Goal: Find specific page/section: Find specific page/section

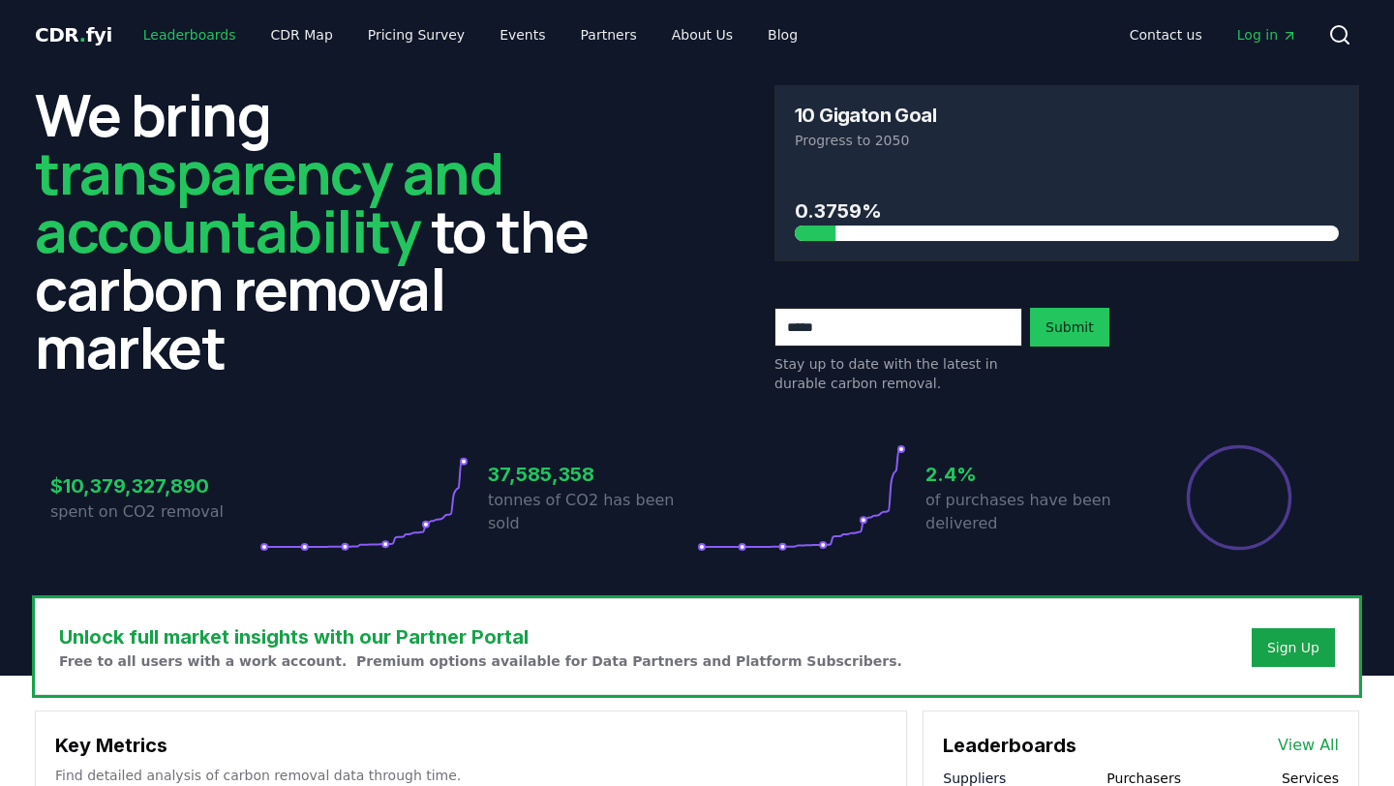
click at [197, 39] on link "Leaderboards" at bounding box center [190, 34] width 124 height 35
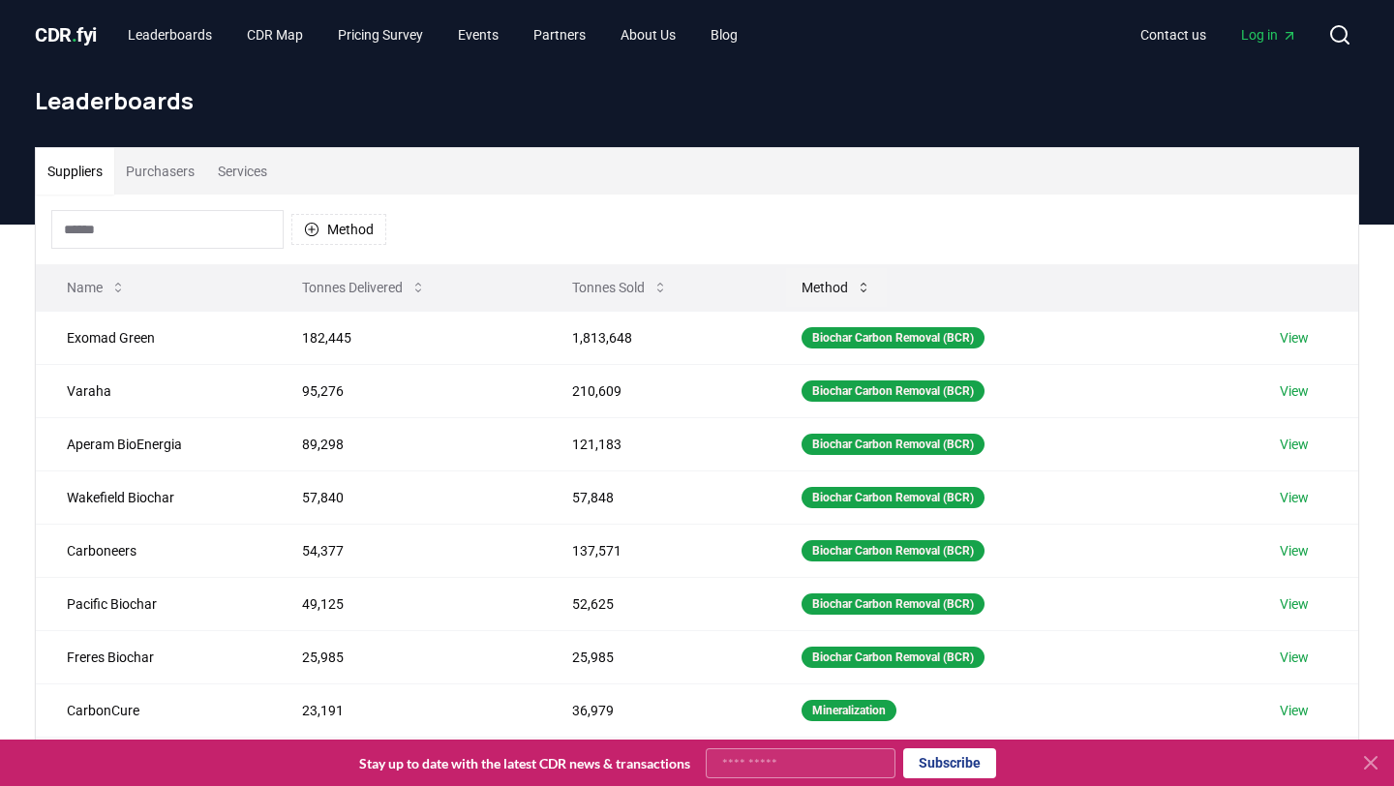
click at [826, 301] on button "Method" at bounding box center [836, 287] width 101 height 39
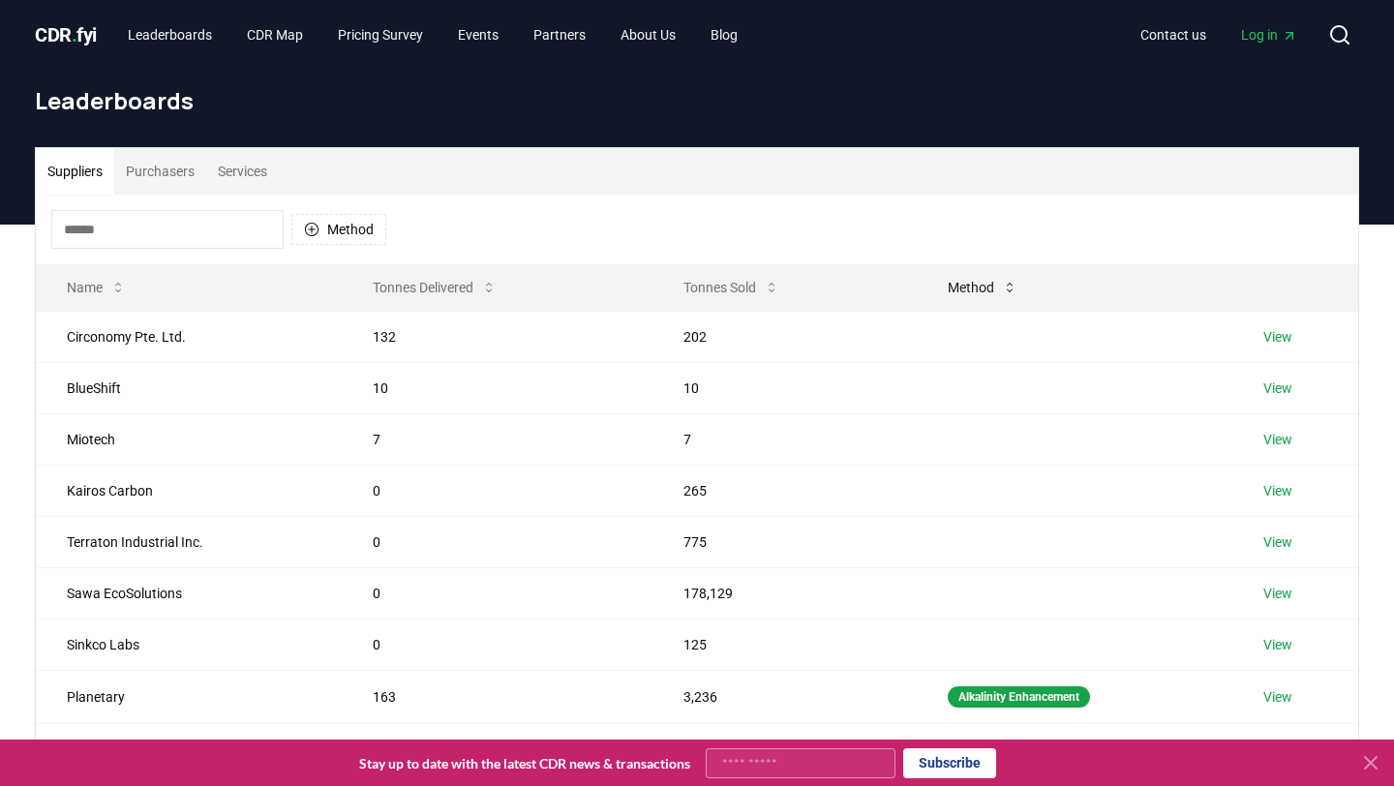
click at [962, 291] on button "Method" at bounding box center [983, 287] width 101 height 39
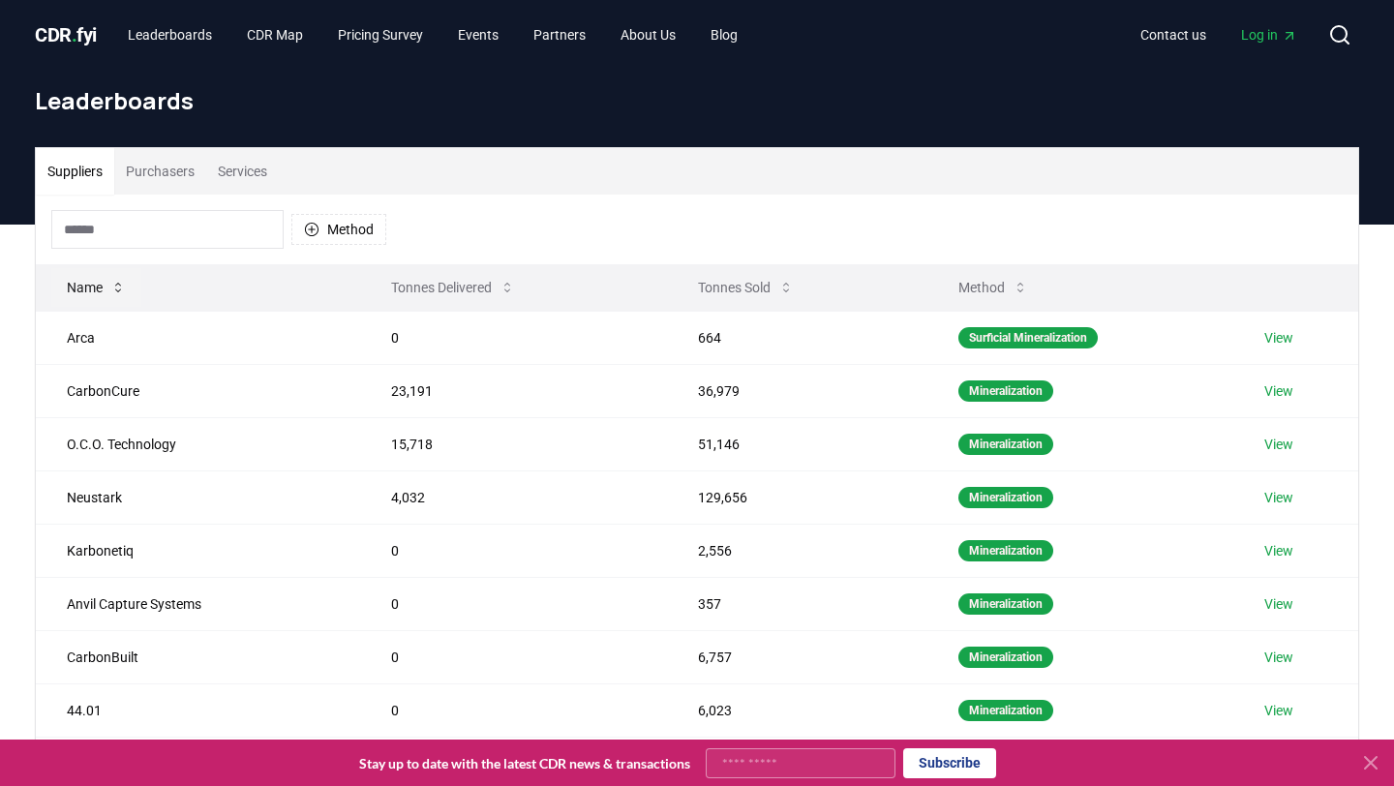
click at [104, 295] on button "Name" at bounding box center [96, 287] width 90 height 39
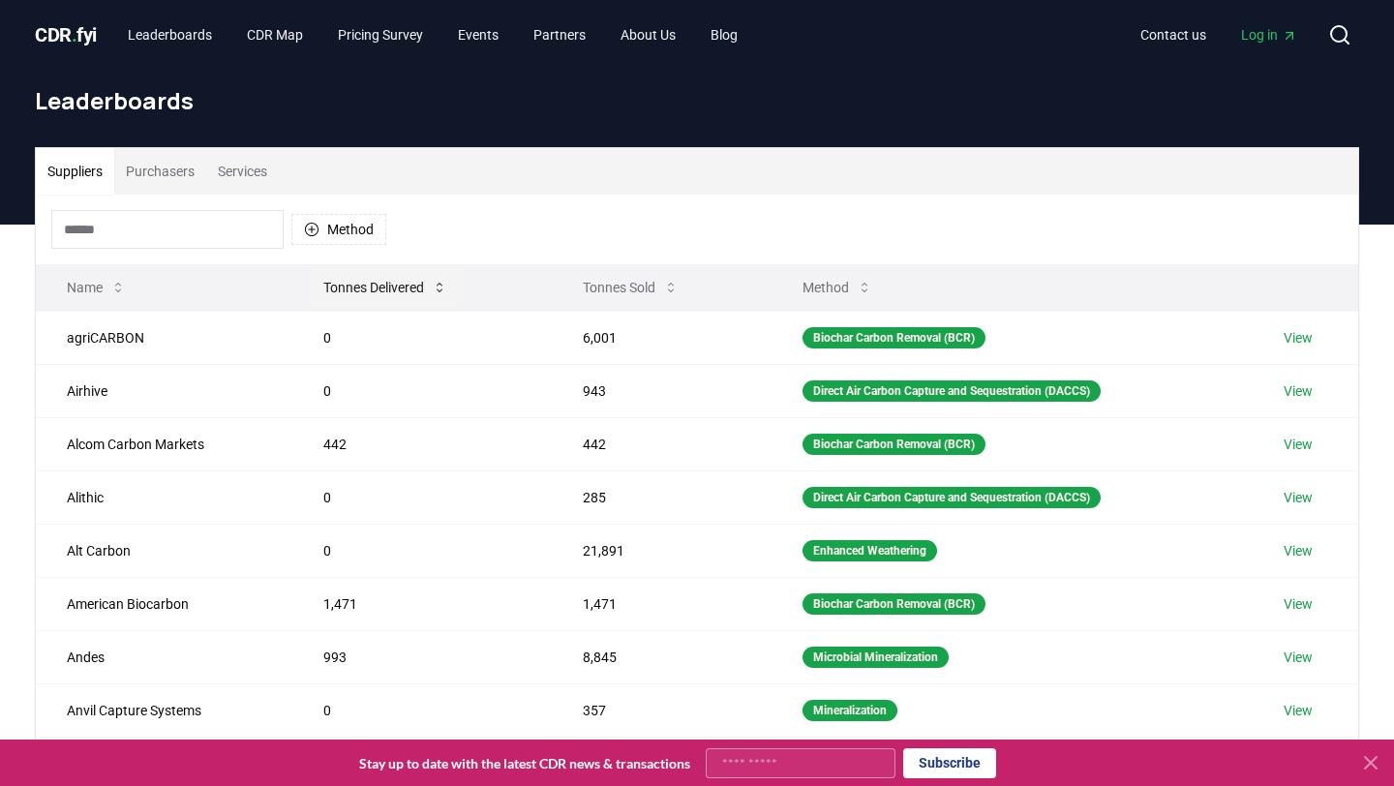
click at [380, 306] on button "Tonnes Delivered" at bounding box center [385, 287] width 155 height 39
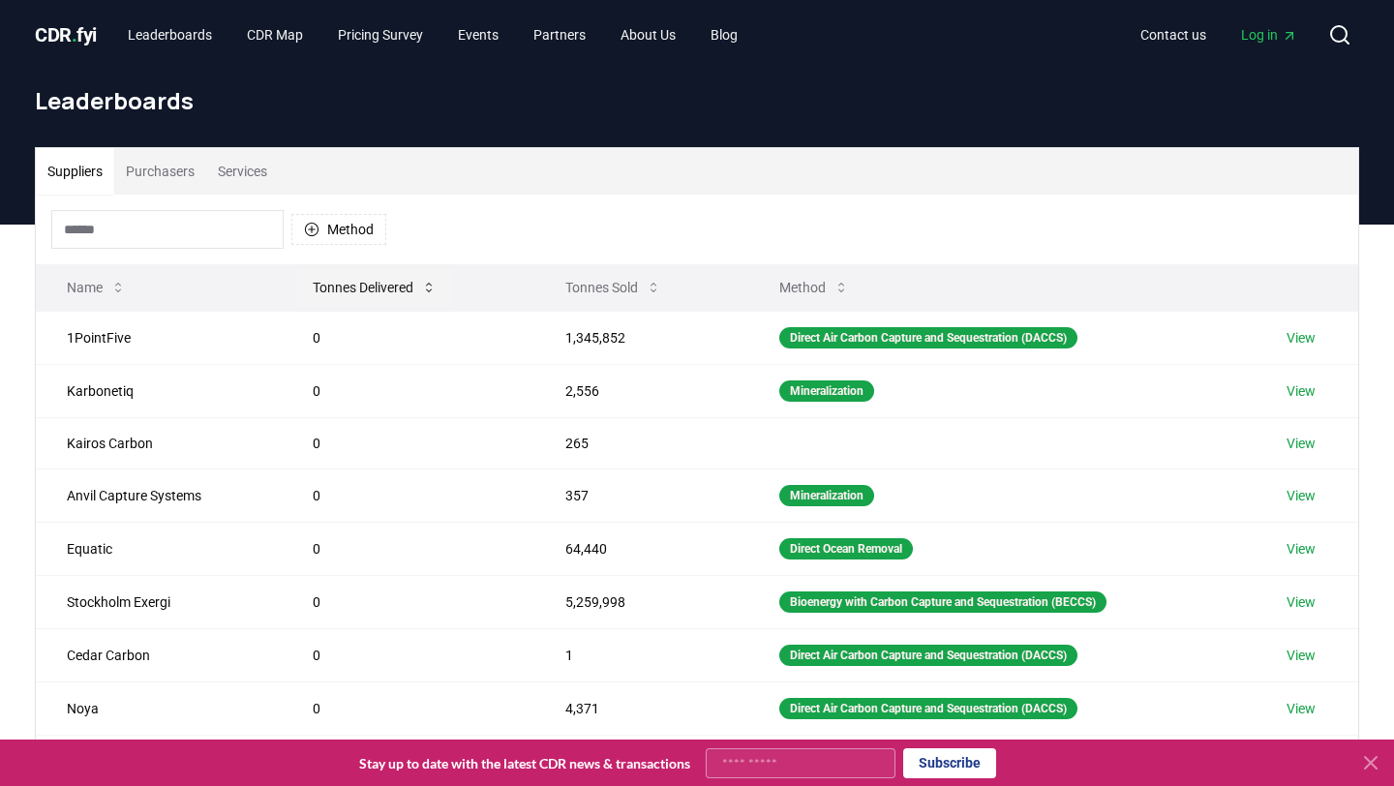
click at [374, 292] on button "Tonnes Delivered" at bounding box center [374, 287] width 155 height 39
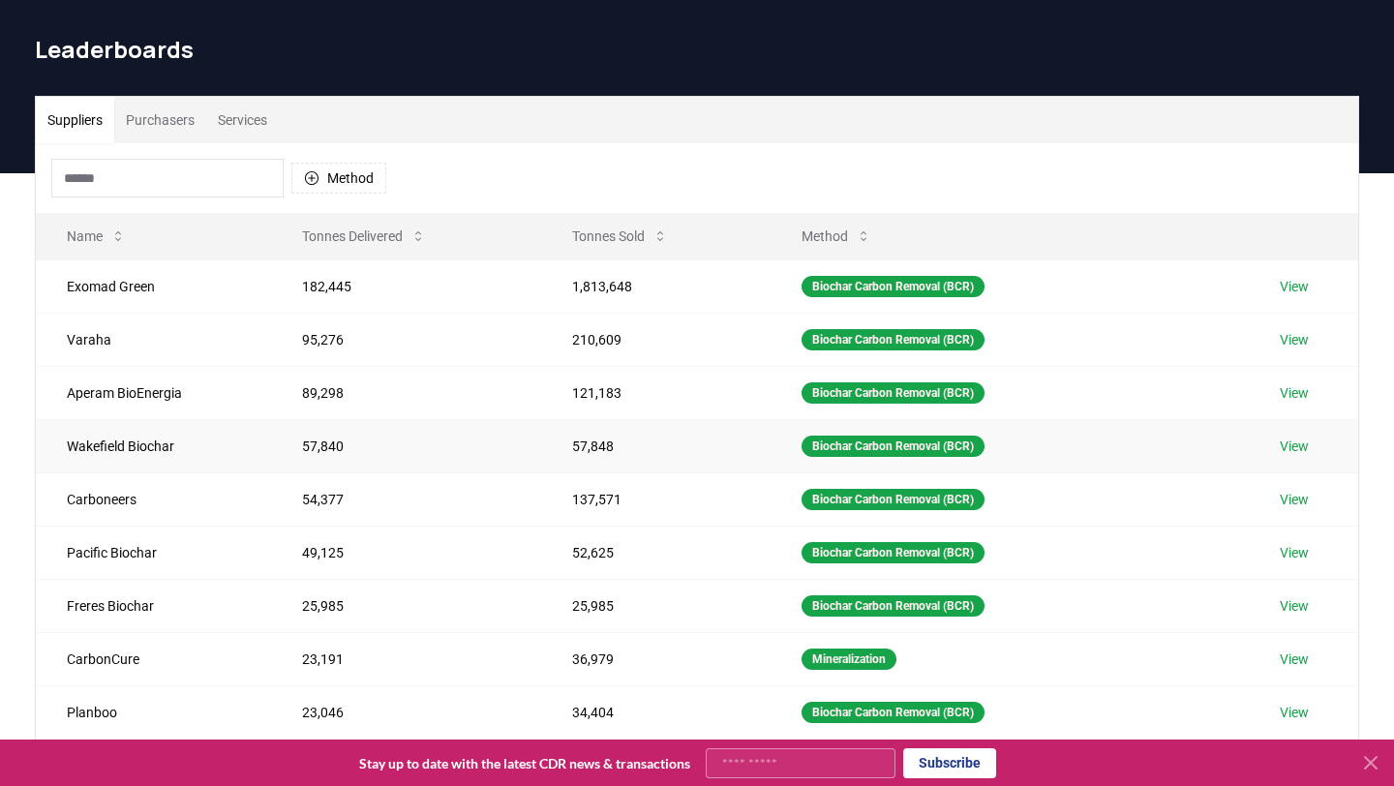
scroll to position [53, 0]
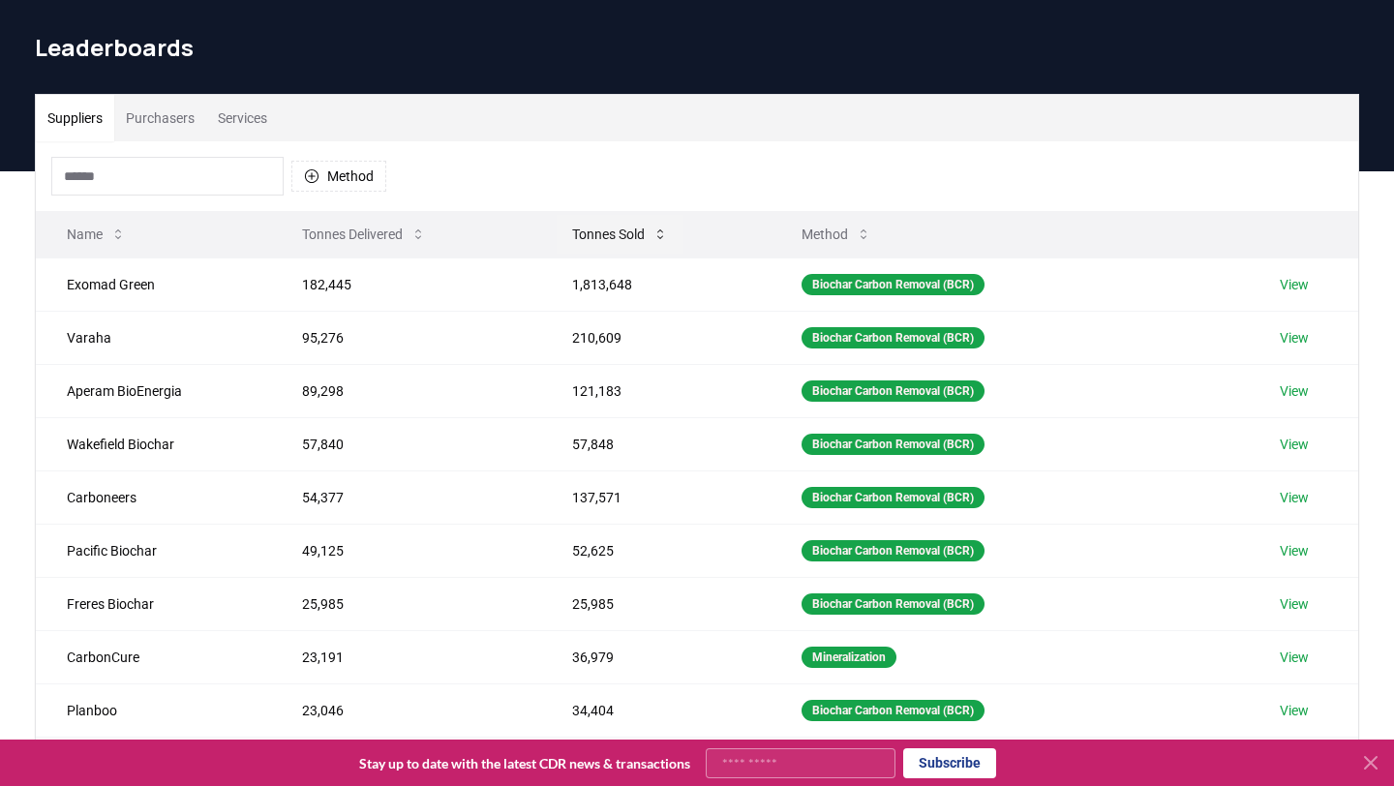
click at [651, 234] on button "Tonnes Sold" at bounding box center [620, 234] width 127 height 39
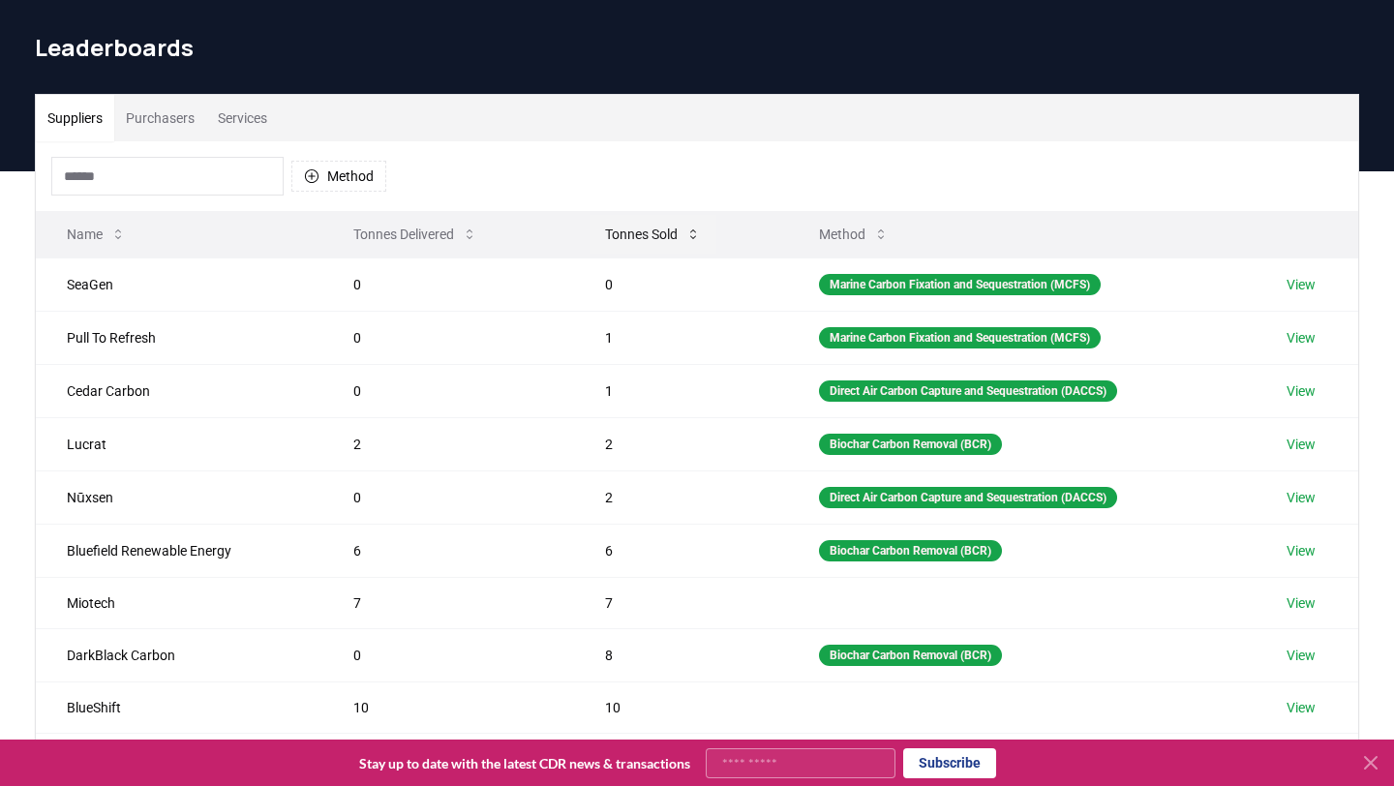
click at [651, 234] on button "Tonnes Sold" at bounding box center [653, 234] width 127 height 39
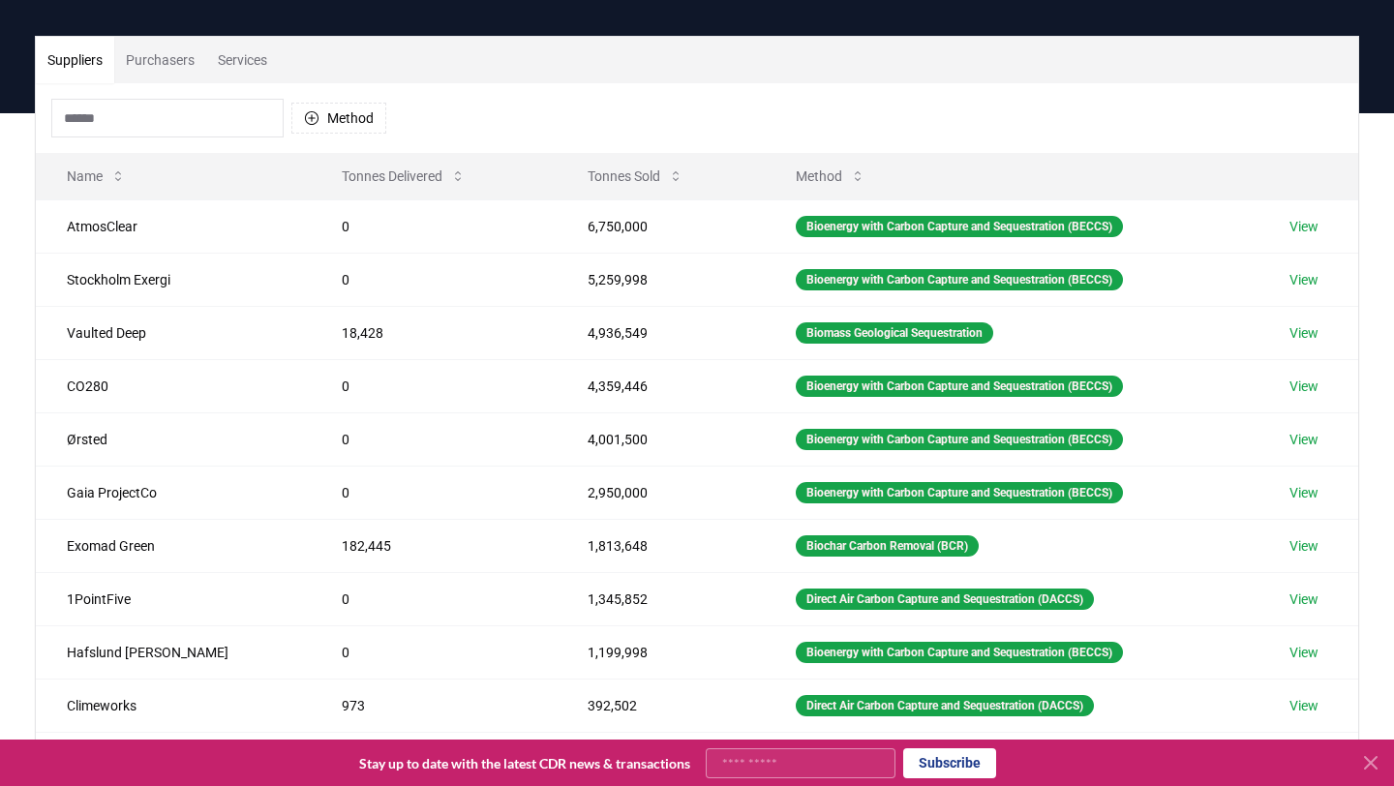
scroll to position [110, 0]
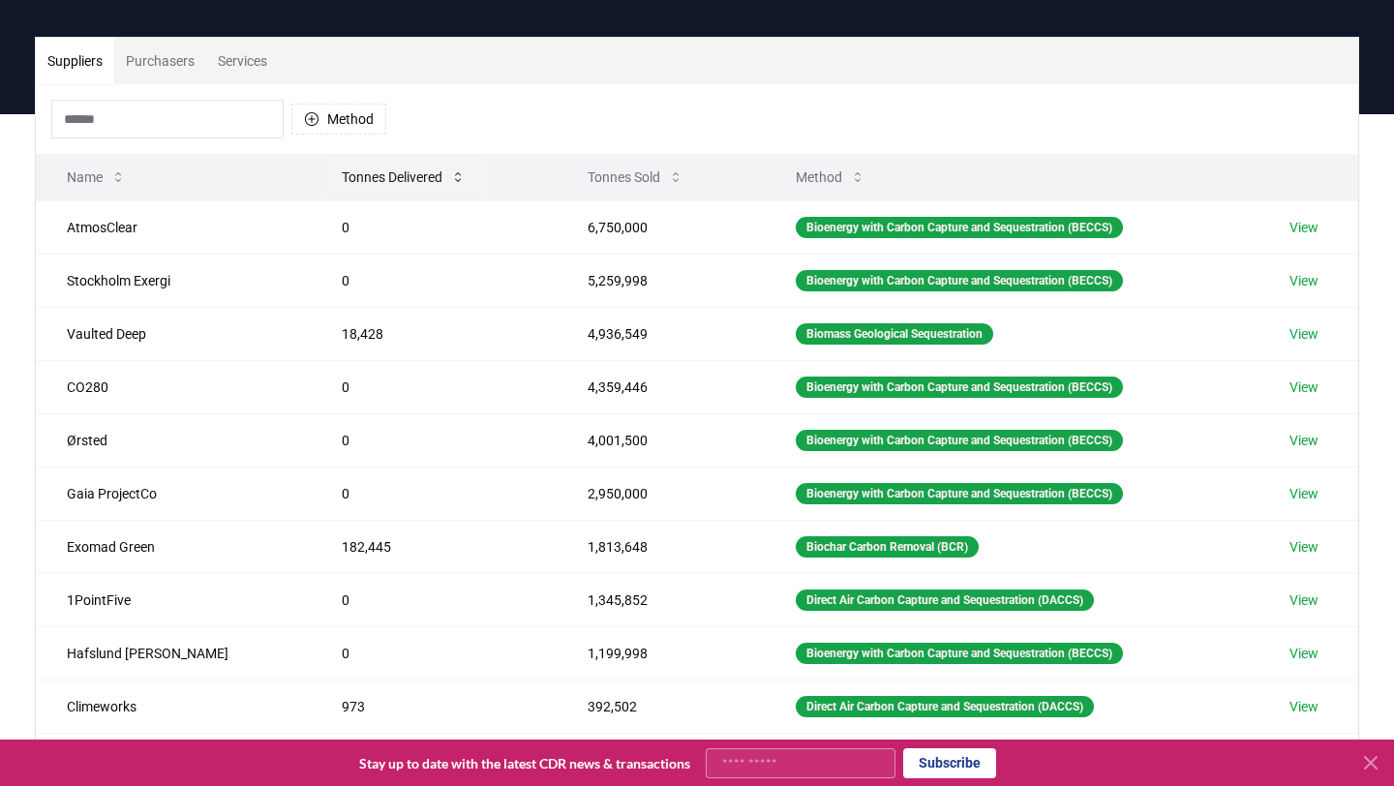
click at [450, 176] on icon at bounding box center [457, 176] width 15 height 15
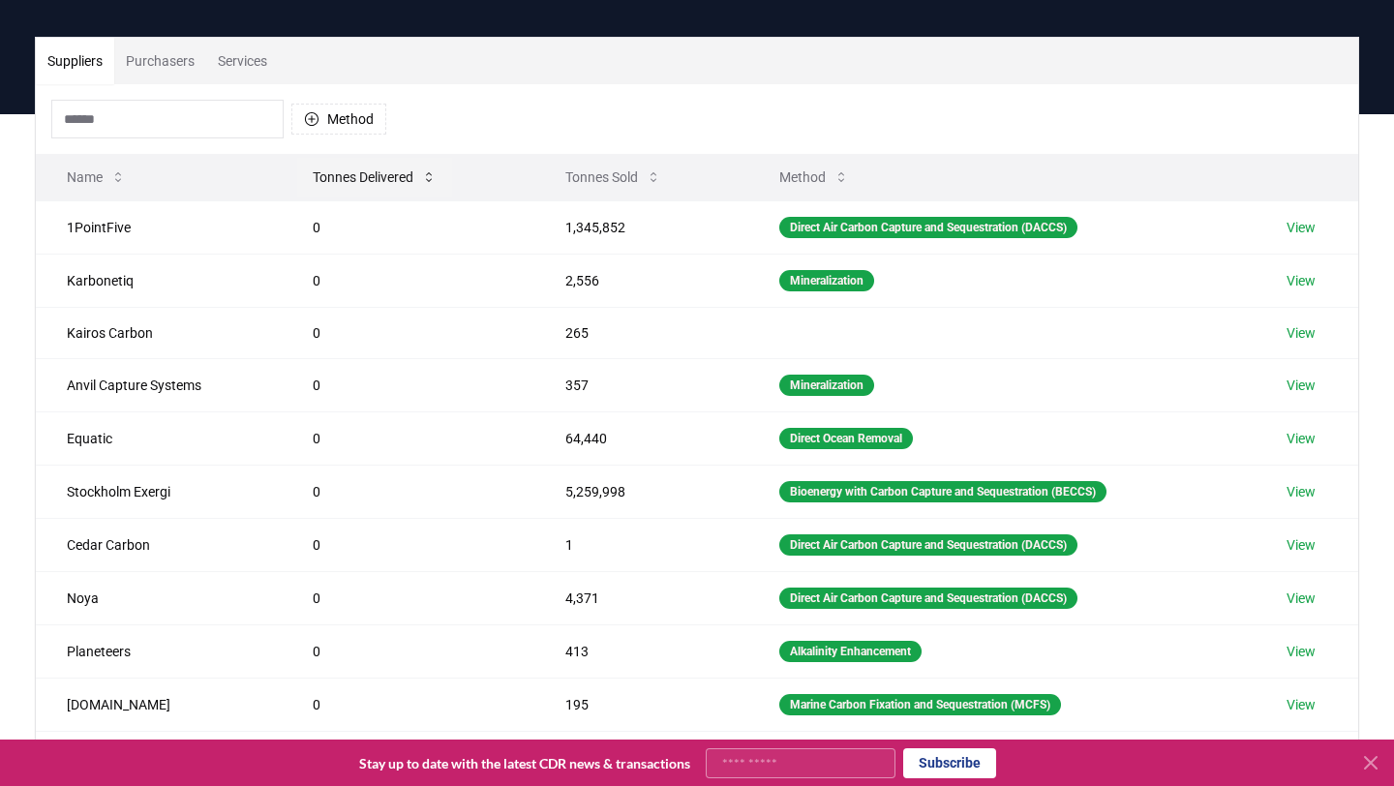
click at [390, 176] on button "Tonnes Delivered" at bounding box center [374, 177] width 155 height 39
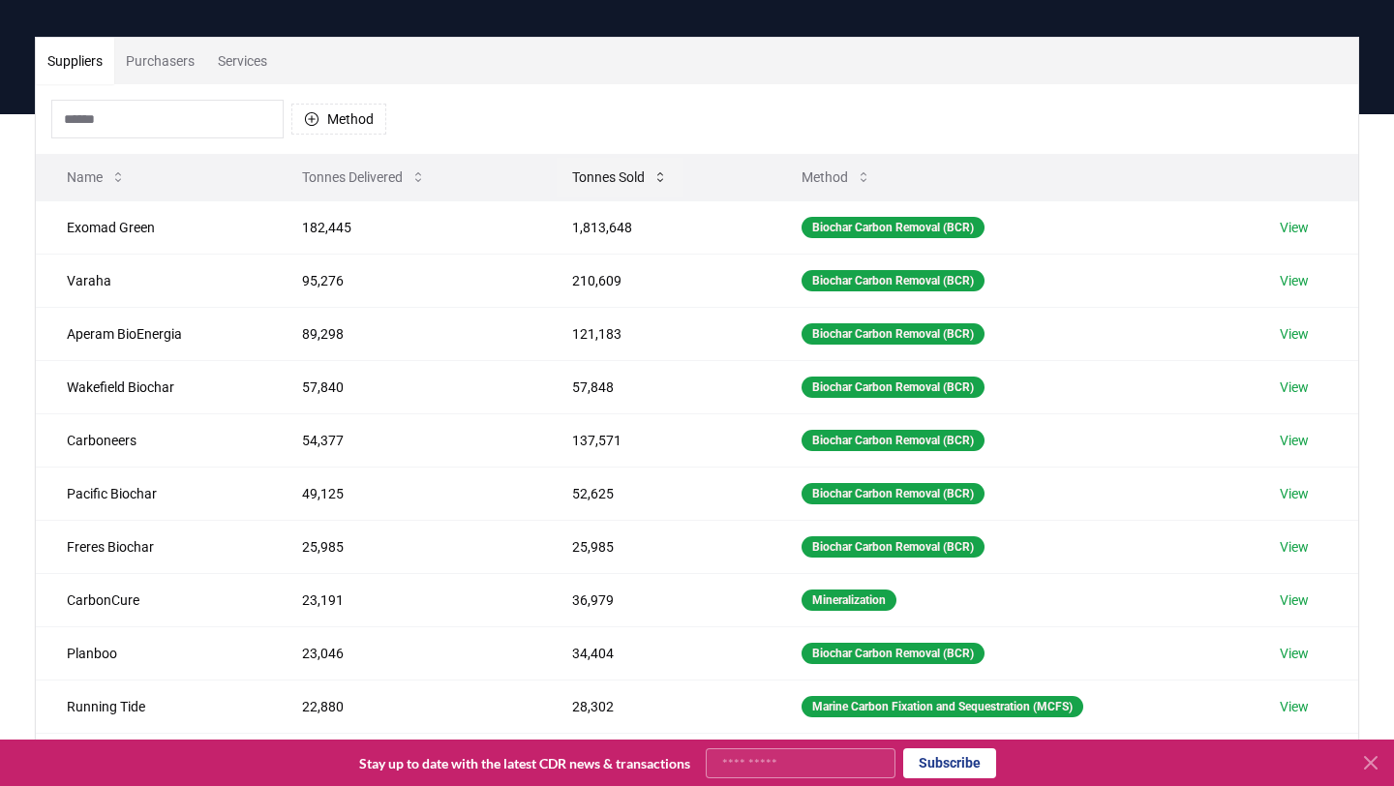
click at [580, 172] on button "Tonnes Sold" at bounding box center [620, 177] width 127 height 39
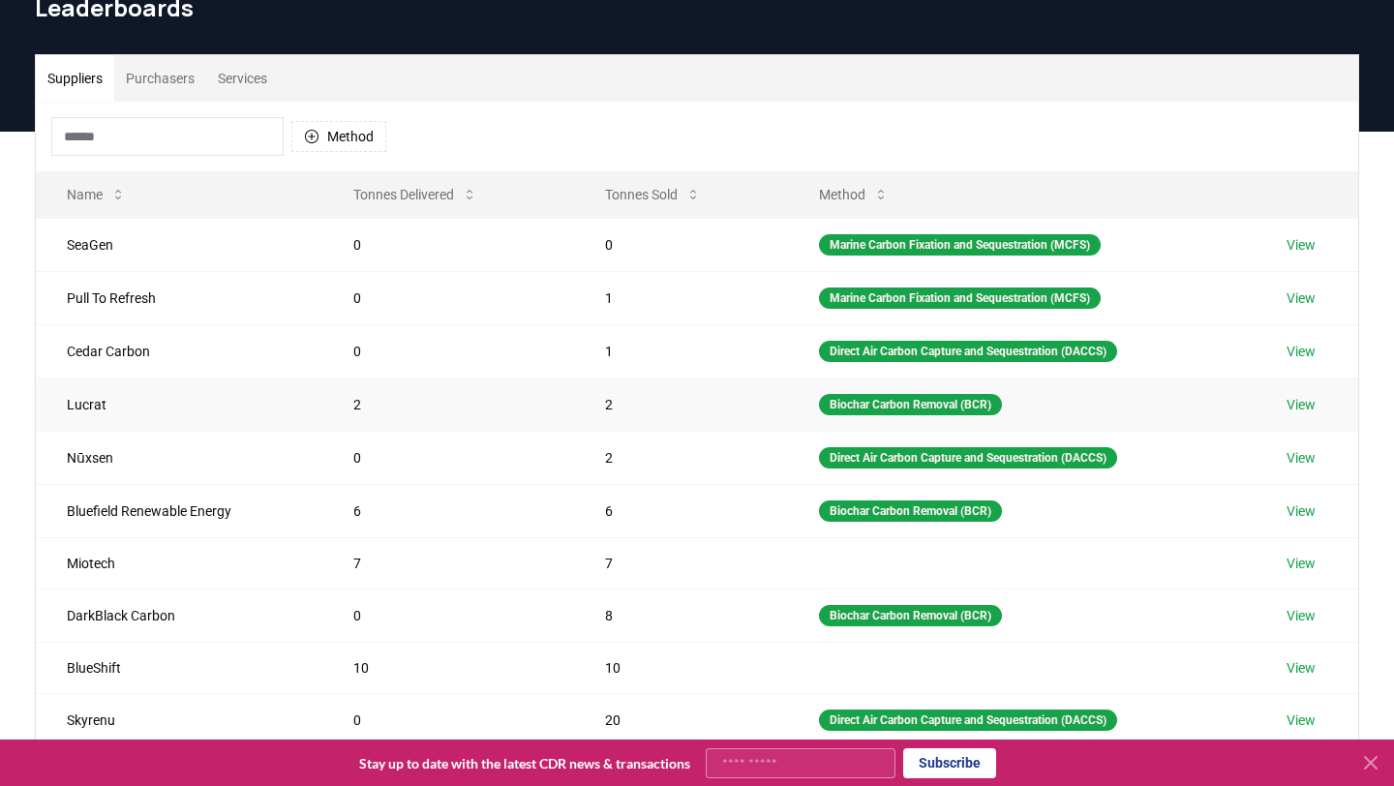
scroll to position [0, 0]
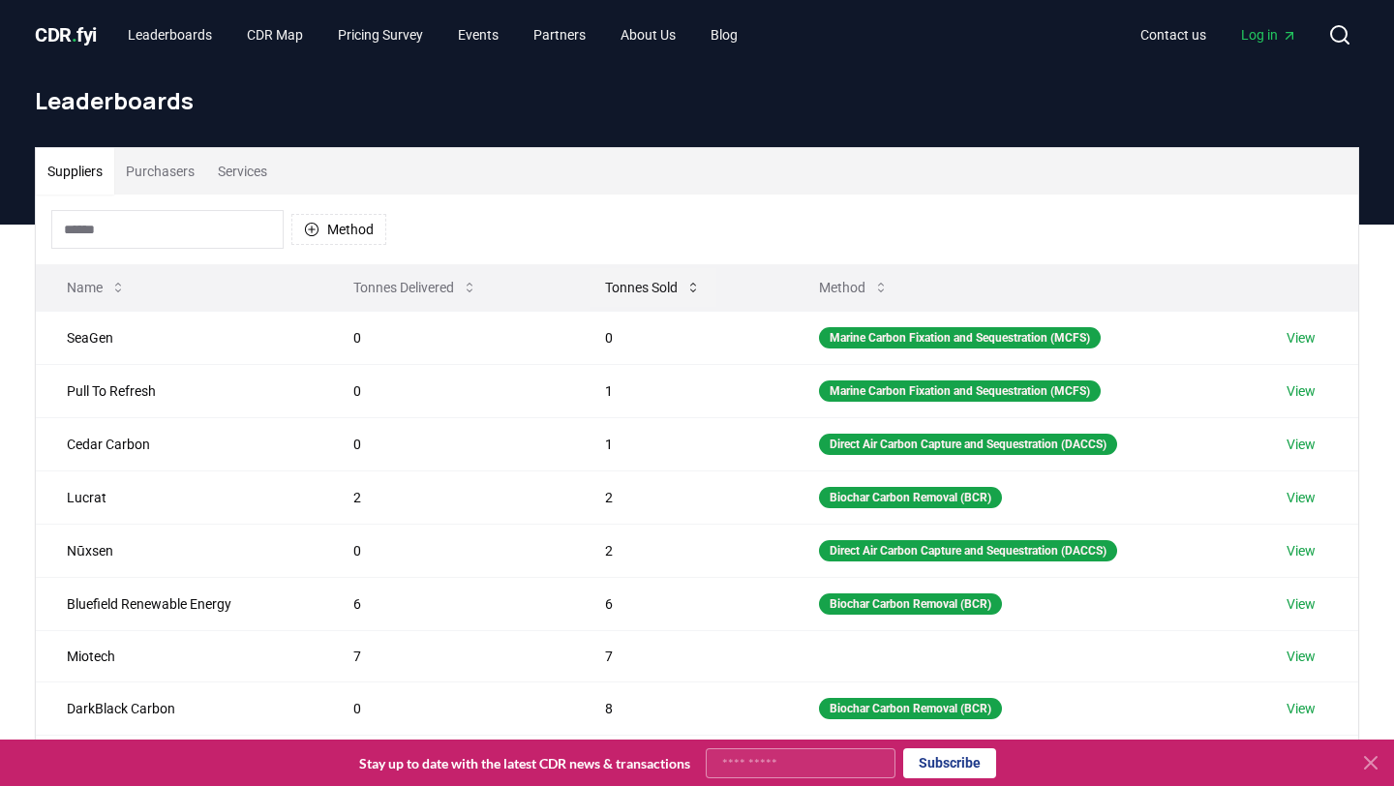
click at [658, 293] on button "Tonnes Sold" at bounding box center [653, 287] width 127 height 39
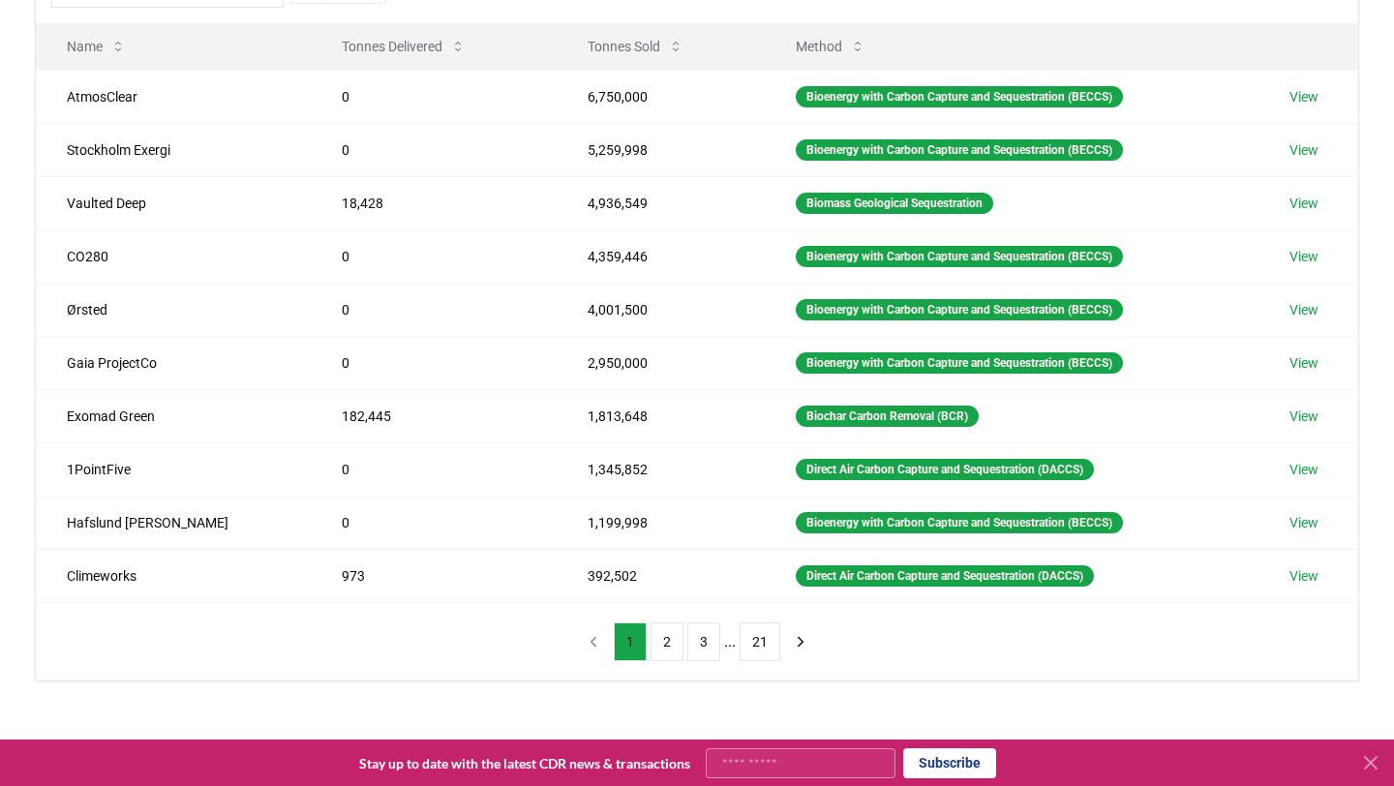
scroll to position [242, 0]
